Goal: Complete application form

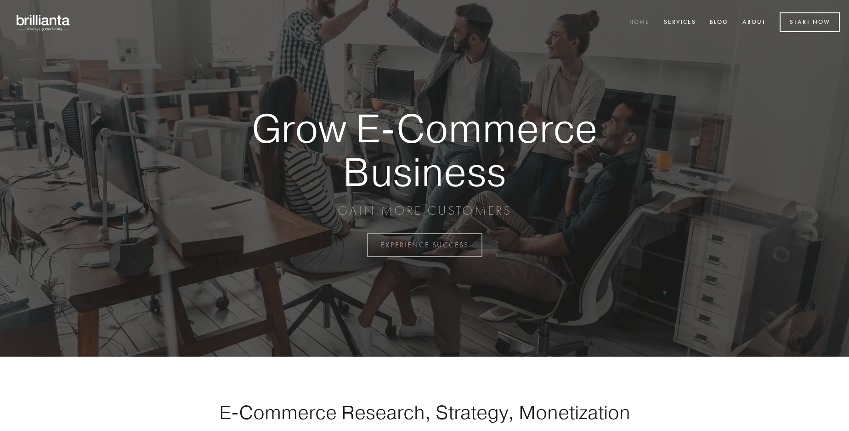
scroll to position [2408, 0]
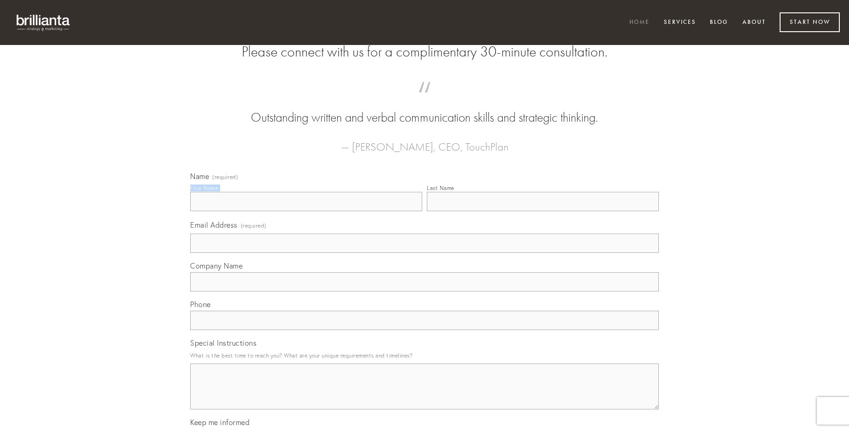
type input "[PERSON_NAME]"
click at [543, 211] on input "Last Name" at bounding box center [543, 201] width 232 height 19
type input "[PERSON_NAME]"
click at [425, 253] on input "Email Address (required)" at bounding box center [424, 243] width 469 height 19
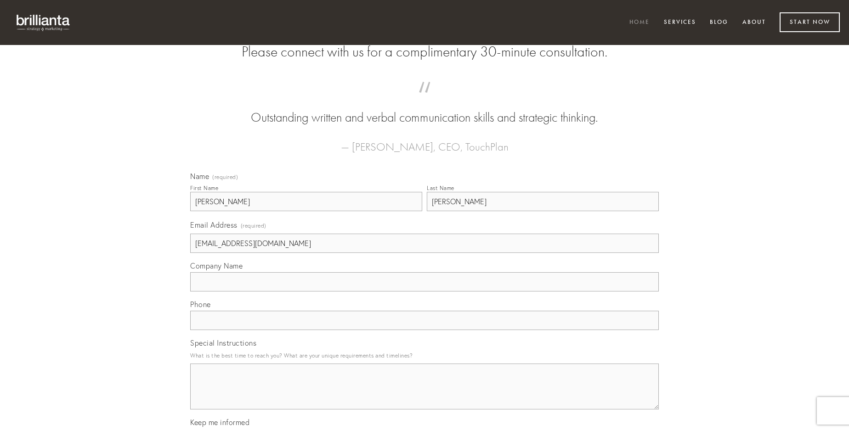
type input "[EMAIL_ADDRESS][DOMAIN_NAME]"
click at [425, 292] on input "Company Name" at bounding box center [424, 281] width 469 height 19
type input "cauda"
click at [425, 330] on input "text" at bounding box center [424, 320] width 469 height 19
click at [425, 395] on textarea "Special Instructions" at bounding box center [424, 387] width 469 height 46
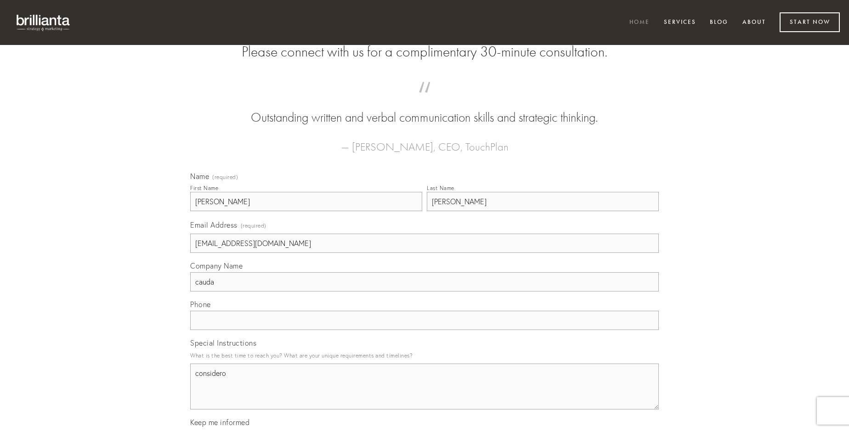
type textarea "considero"
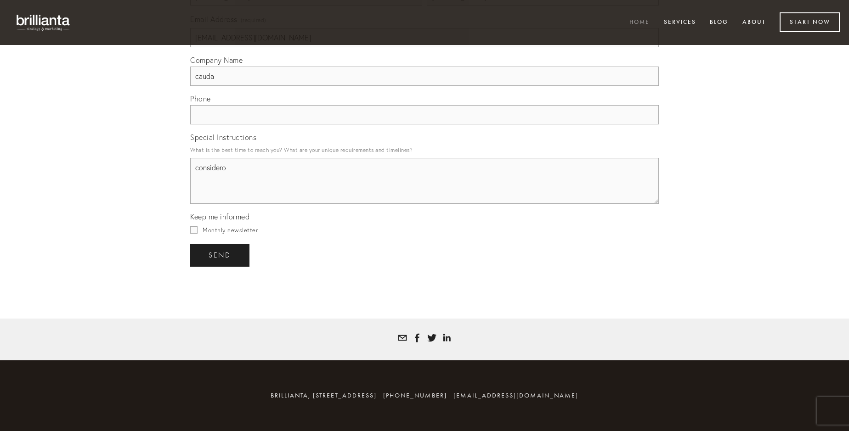
click at [221, 255] on span "send" at bounding box center [220, 255] width 23 height 8
